Goal: Task Accomplishment & Management: Manage account settings

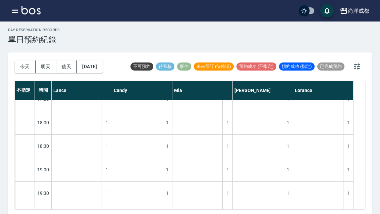
scroll to position [364, 0]
click at [26, 64] on button "今天" at bounding box center [25, 66] width 21 height 12
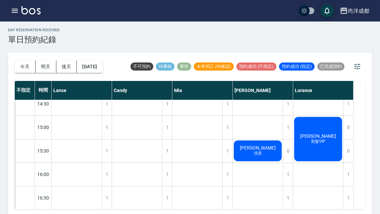
click at [43, 63] on button "明天" at bounding box center [46, 66] width 21 height 12
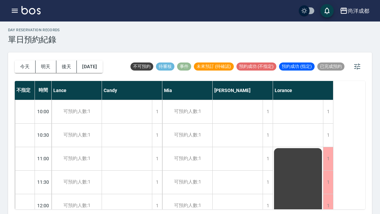
scroll to position [0, 0]
click at [65, 70] on button "後天" at bounding box center [66, 66] width 21 height 12
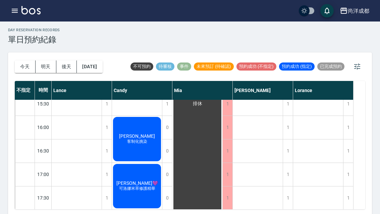
scroll to position [265, 0]
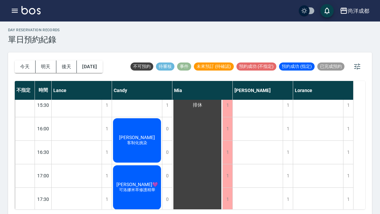
click at [89, 70] on button "[DATE]" at bounding box center [89, 66] width 25 height 12
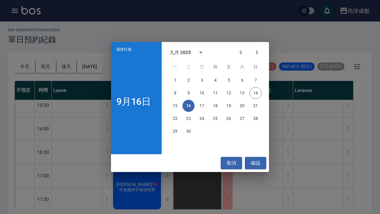
click at [236, 169] on button "取消" at bounding box center [231, 163] width 21 height 12
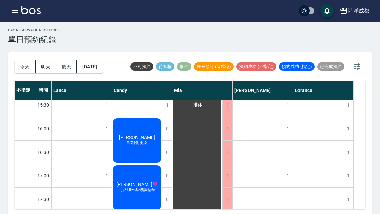
click at [89, 70] on button "[DATE]" at bounding box center [89, 66] width 25 height 12
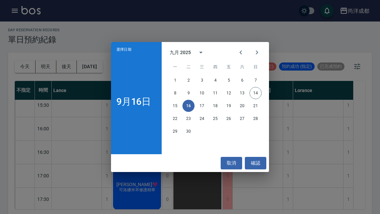
click at [216, 112] on button "18" at bounding box center [215, 106] width 12 height 12
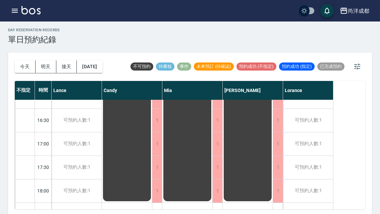
click at [90, 71] on button "[DATE]" at bounding box center [89, 66] width 25 height 12
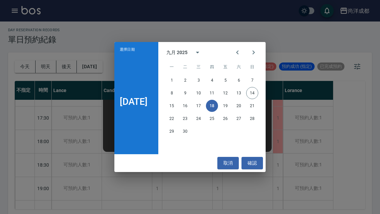
scroll to position [346, 0]
click at [205, 112] on button "17" at bounding box center [198, 106] width 12 height 12
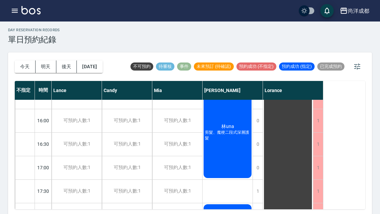
scroll to position [269, 0]
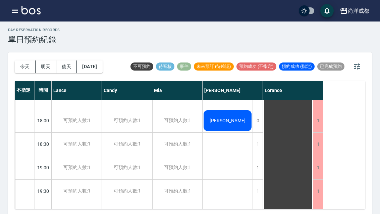
click at [22, 62] on button "今天" at bounding box center [25, 66] width 21 height 12
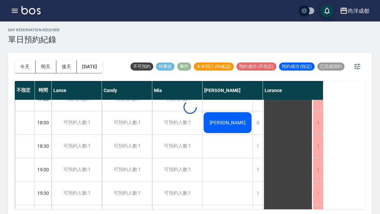
click at [21, 62] on div at bounding box center [190, 107] width 380 height 214
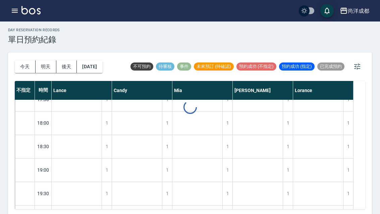
click at [20, 62] on button "今天" at bounding box center [25, 66] width 21 height 12
click at [7, 213] on div "day Reservation records 單日預約紀錄 [DATE] [DATE] [DATE] [DATE] 不可預約 待審核 事件 未來預訂 (待確…" at bounding box center [190, 118] width 380 height 196
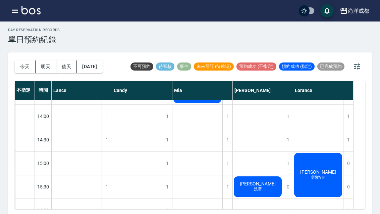
scroll to position [181, 0]
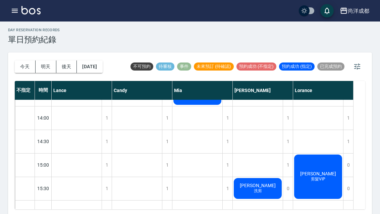
click at [265, 187] on span "[PERSON_NAME]" at bounding box center [257, 184] width 39 height 5
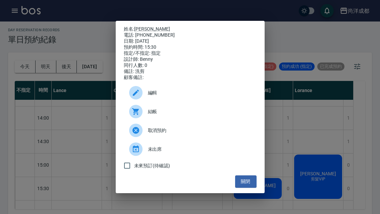
click at [250, 187] on button "關閉" at bounding box center [245, 181] width 21 height 12
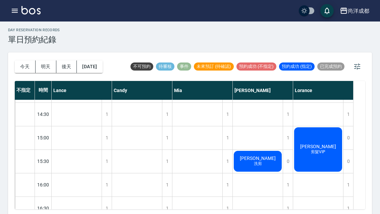
scroll to position [209, 0]
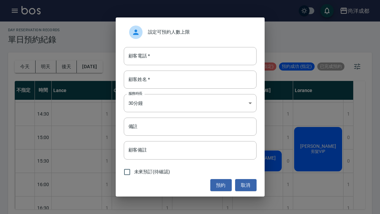
click at [252, 191] on button "取消" at bounding box center [245, 185] width 21 height 12
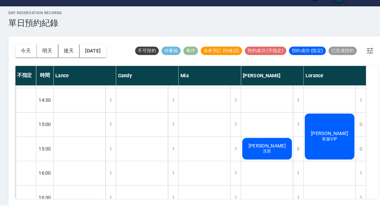
scroll to position [13, 0]
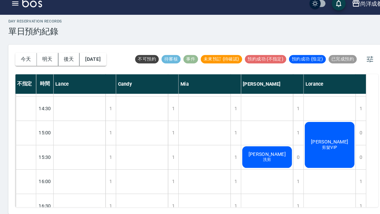
click at [111, 195] on div "1" at bounding box center [107, 205] width 10 height 23
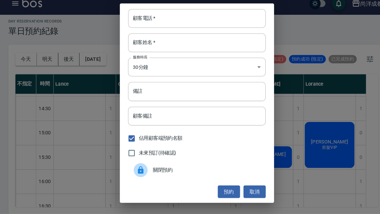
click at [244, 172] on div "關閉預約" at bounding box center [190, 171] width 133 height 19
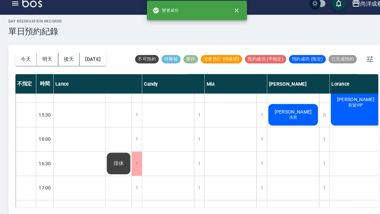
scroll to position [249, 0]
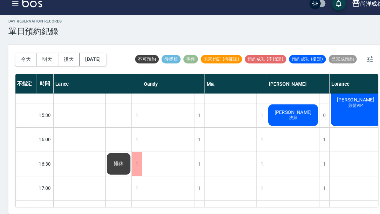
click at [114, 162] on span "排休" at bounding box center [114, 165] width 12 height 6
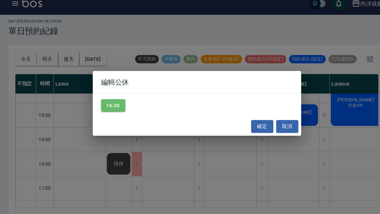
scroll to position [23, 0]
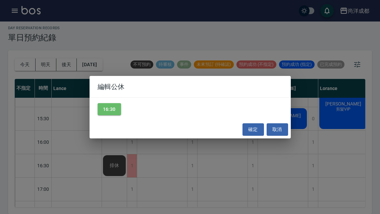
click at [253, 130] on button "確定" at bounding box center [252, 129] width 21 height 12
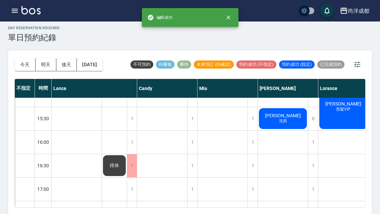
click at [115, 162] on span "排休" at bounding box center [114, 165] width 12 height 6
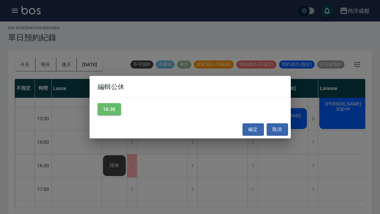
click at [274, 131] on button "取消" at bounding box center [277, 129] width 21 height 12
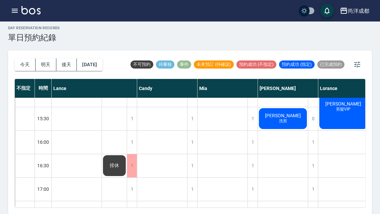
click at [117, 162] on span "排休" at bounding box center [114, 165] width 12 height 6
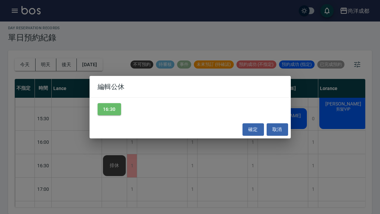
click at [113, 109] on button "16:30" at bounding box center [109, 109] width 23 height 12
click at [169, 104] on div "16:30" at bounding box center [190, 109] width 201 height 23
click at [253, 127] on button "確定" at bounding box center [252, 129] width 21 height 12
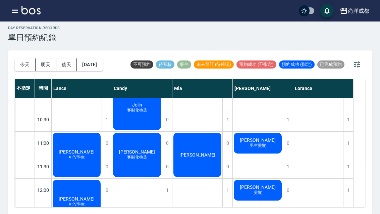
scroll to position [15, 0]
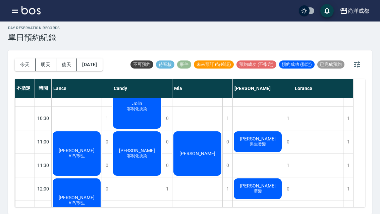
click at [30, 58] on button "今天" at bounding box center [25, 64] width 21 height 12
click at [50, 58] on button "明天" at bounding box center [46, 64] width 21 height 12
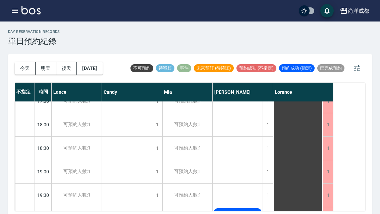
click at [43, 70] on button "明天" at bounding box center [46, 68] width 21 height 12
click at [27, 70] on button "今天" at bounding box center [25, 68] width 21 height 12
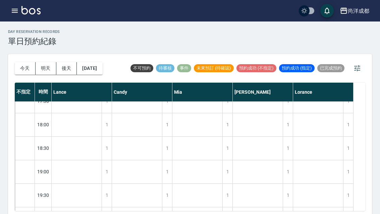
click at [46, 60] on div "[DATE] [DATE] [DATE] [DATE]" at bounding box center [59, 68] width 88 height 28
click at [46, 59] on div "[DATE] [DATE] [DATE] [DATE]" at bounding box center [59, 68] width 88 height 28
click at [45, 73] on button "明天" at bounding box center [46, 68] width 21 height 12
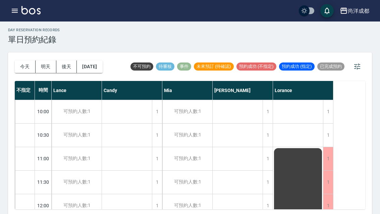
click at [25, 72] on button "今天" at bounding box center [25, 66] width 21 height 12
click at [25, 72] on div at bounding box center [190, 107] width 380 height 214
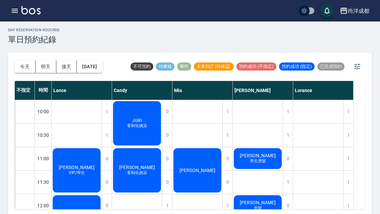
click at [23, 71] on button "今天" at bounding box center [25, 66] width 21 height 12
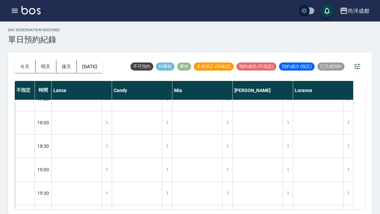
scroll to position [364, 0]
click at [34, 213] on div at bounding box center [24, 216] width 19 height 23
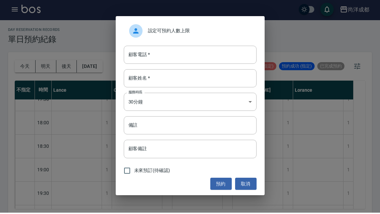
scroll to position [0, 0]
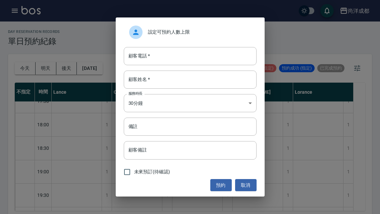
click at [254, 184] on button "取消" at bounding box center [245, 185] width 21 height 12
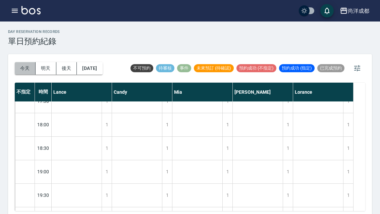
click at [19, 71] on button "今天" at bounding box center [25, 68] width 21 height 12
